Goal: Entertainment & Leisure: Consume media (video, audio)

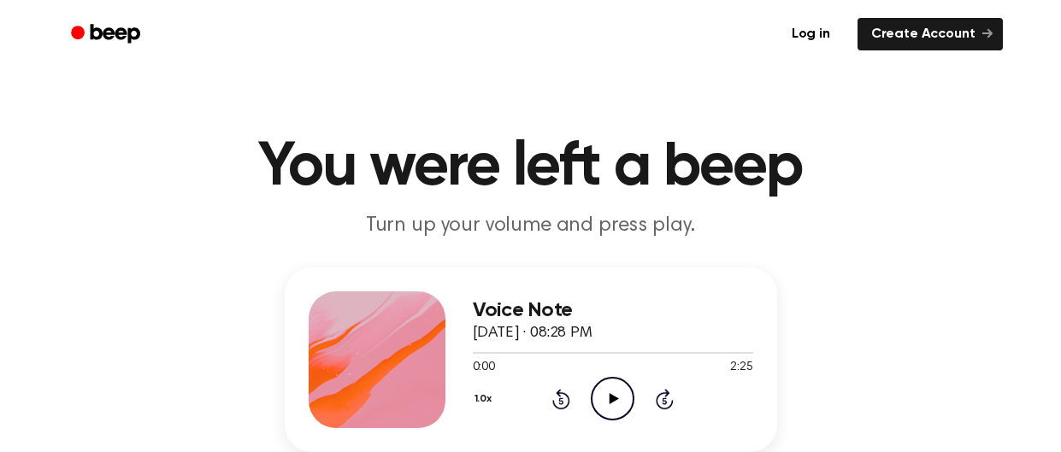
click at [620, 393] on icon "Play Audio" at bounding box center [613, 399] width 44 height 44
click at [487, 406] on button "1.0x" at bounding box center [486, 399] width 26 height 29
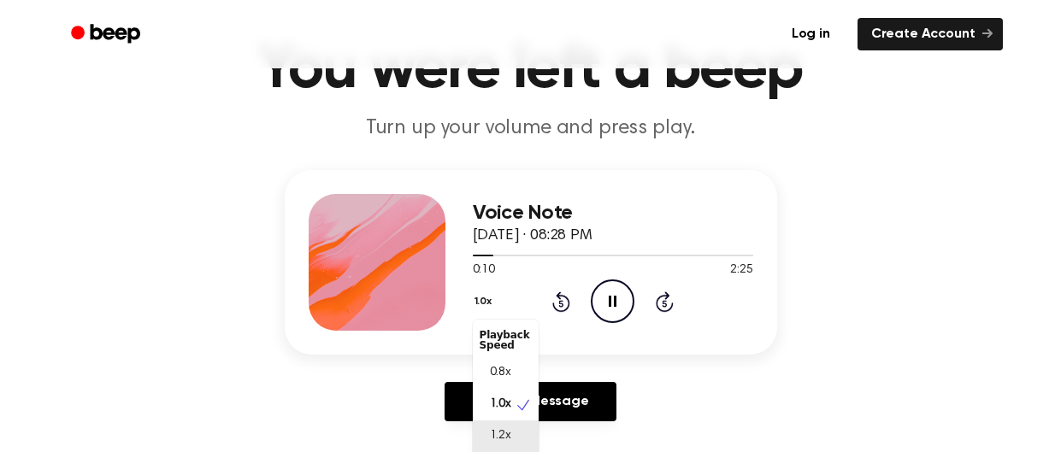
scroll to position [129, 0]
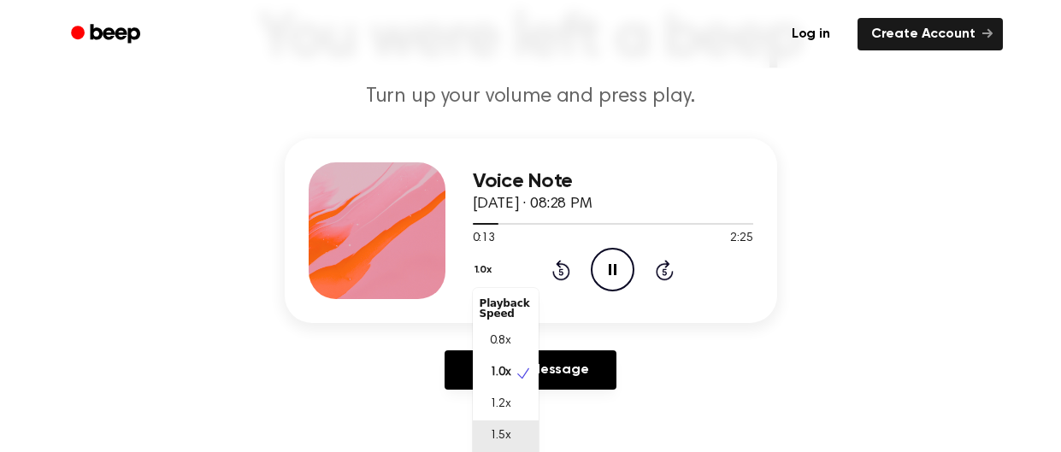
click at [503, 439] on span "1.5x" at bounding box center [500, 437] width 21 height 18
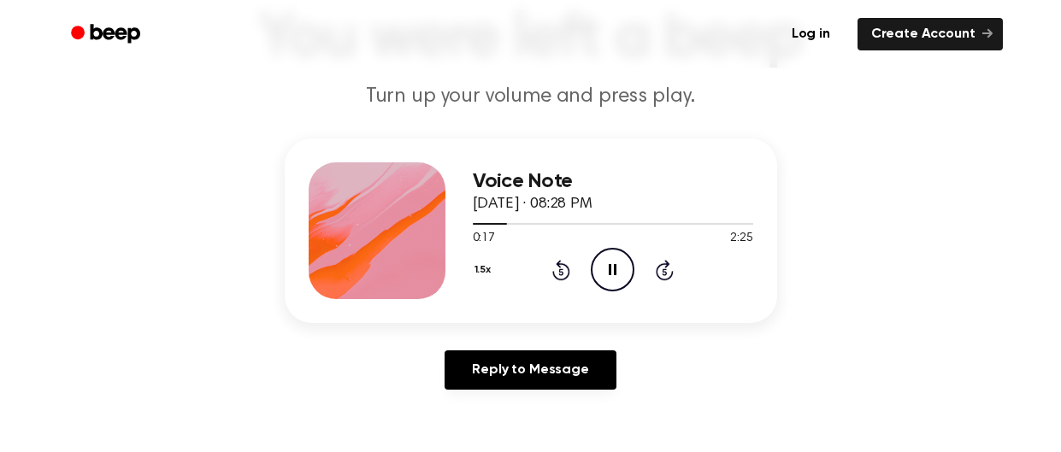
click at [488, 278] on button "1.5x" at bounding box center [485, 270] width 25 height 29
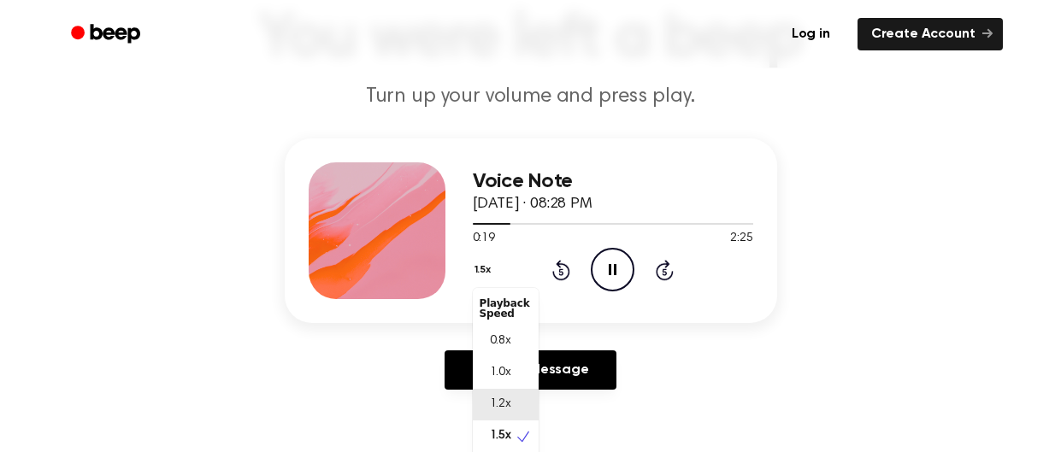
click at [509, 416] on div "1.2x" at bounding box center [506, 405] width 66 height 32
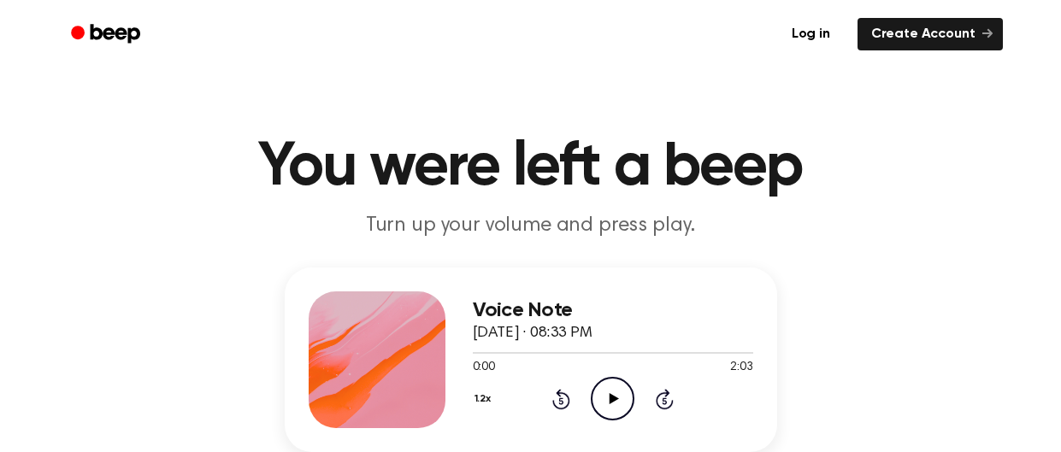
click at [481, 407] on button "1.2x" at bounding box center [485, 399] width 25 height 29
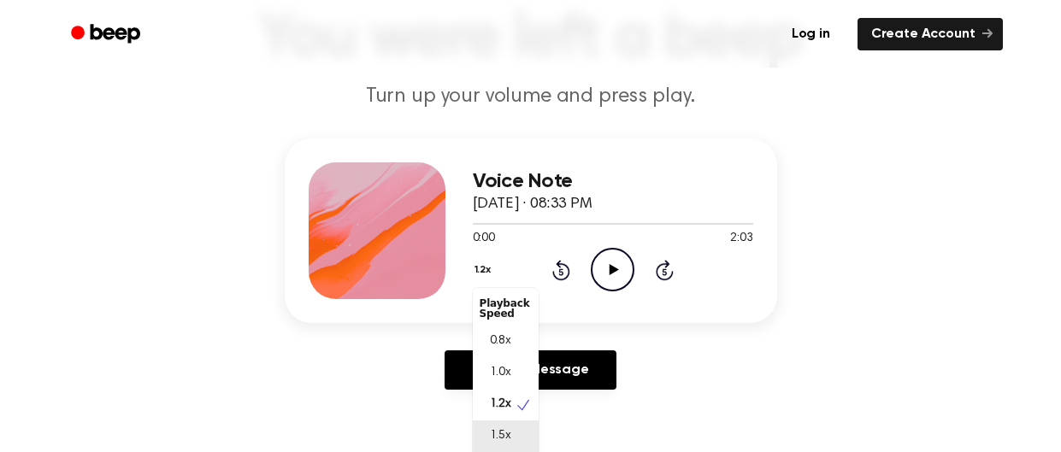
scroll to position [156, 0]
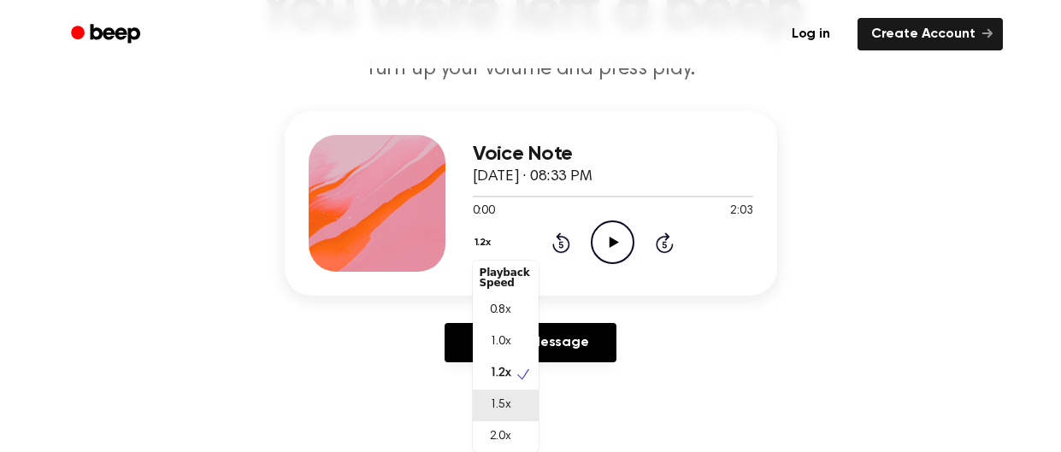
click at [504, 398] on span "1.5x" at bounding box center [500, 406] width 21 height 18
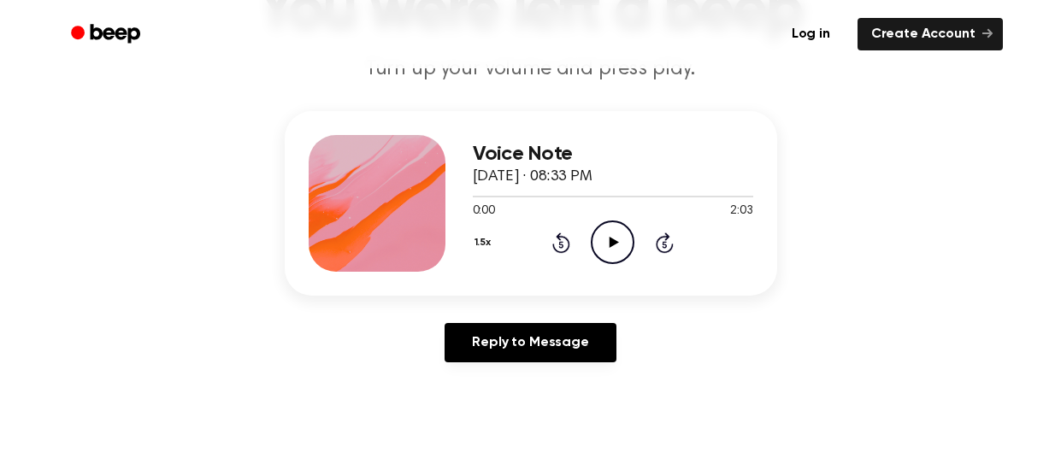
click at [608, 238] on icon "Play Audio" at bounding box center [613, 243] width 44 height 44
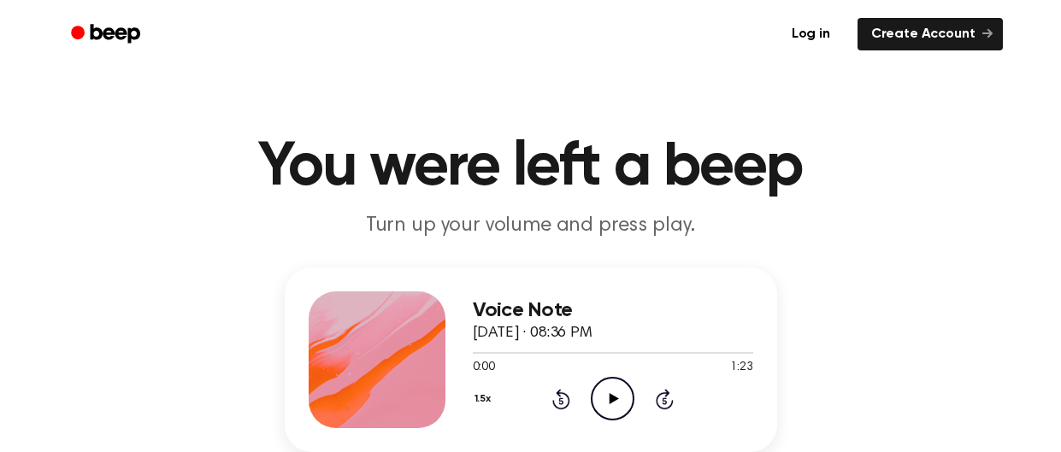
click at [615, 395] on icon "Play Audio" at bounding box center [613, 399] width 44 height 44
